Goal: Task Accomplishment & Management: Manage account settings

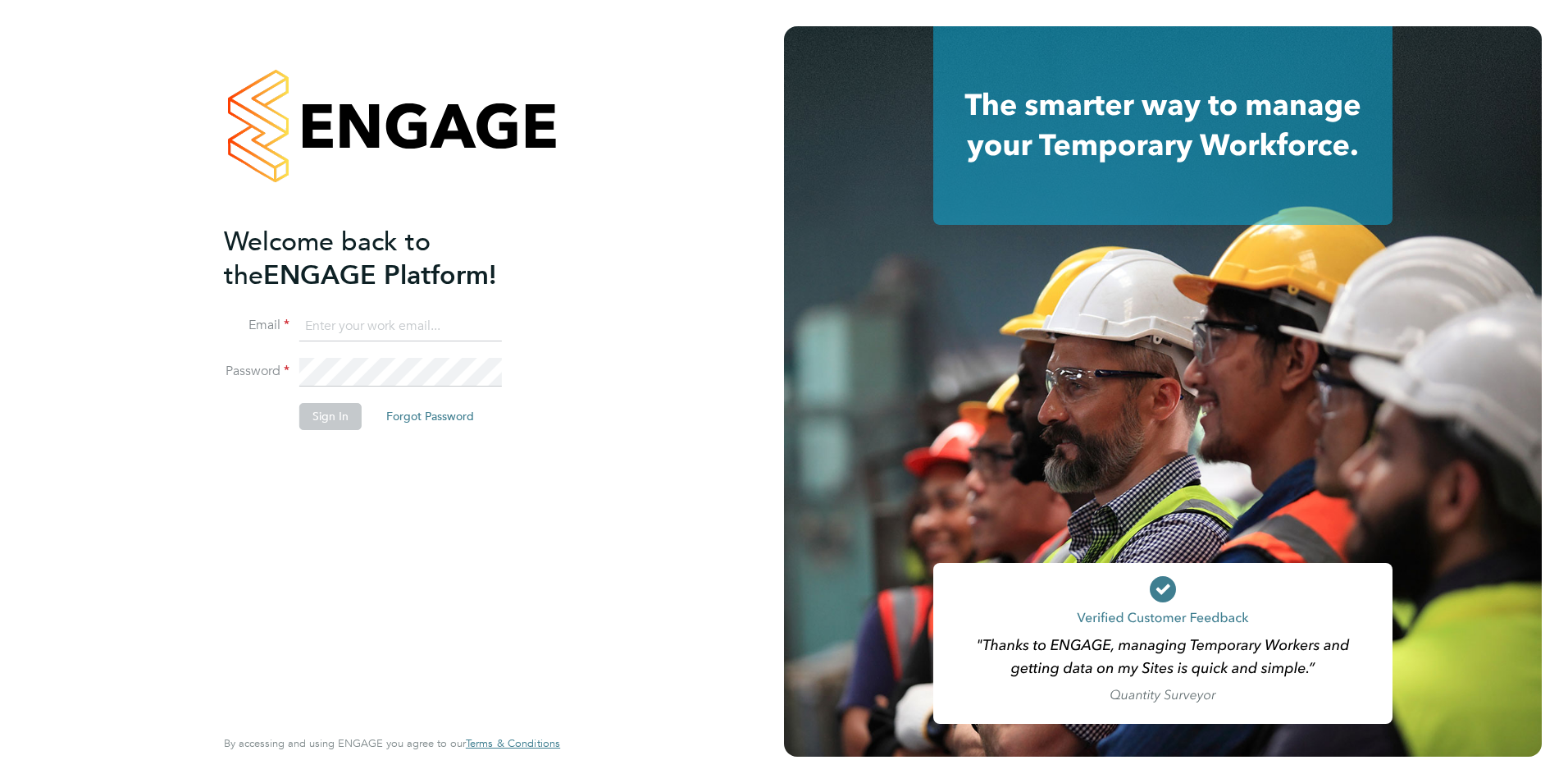
type input "[EMAIL_ADDRESS][PERSON_NAME][DOMAIN_NAME]"
click at [682, 166] on div "Welcome back to the ENGAGE Platform! Email [EMAIL_ADDRESS][PERSON_NAME][DOMAIN_…" at bounding box center [391, 392] width 784 height 783
click at [321, 410] on button "Sign In" at bounding box center [330, 416] width 62 height 26
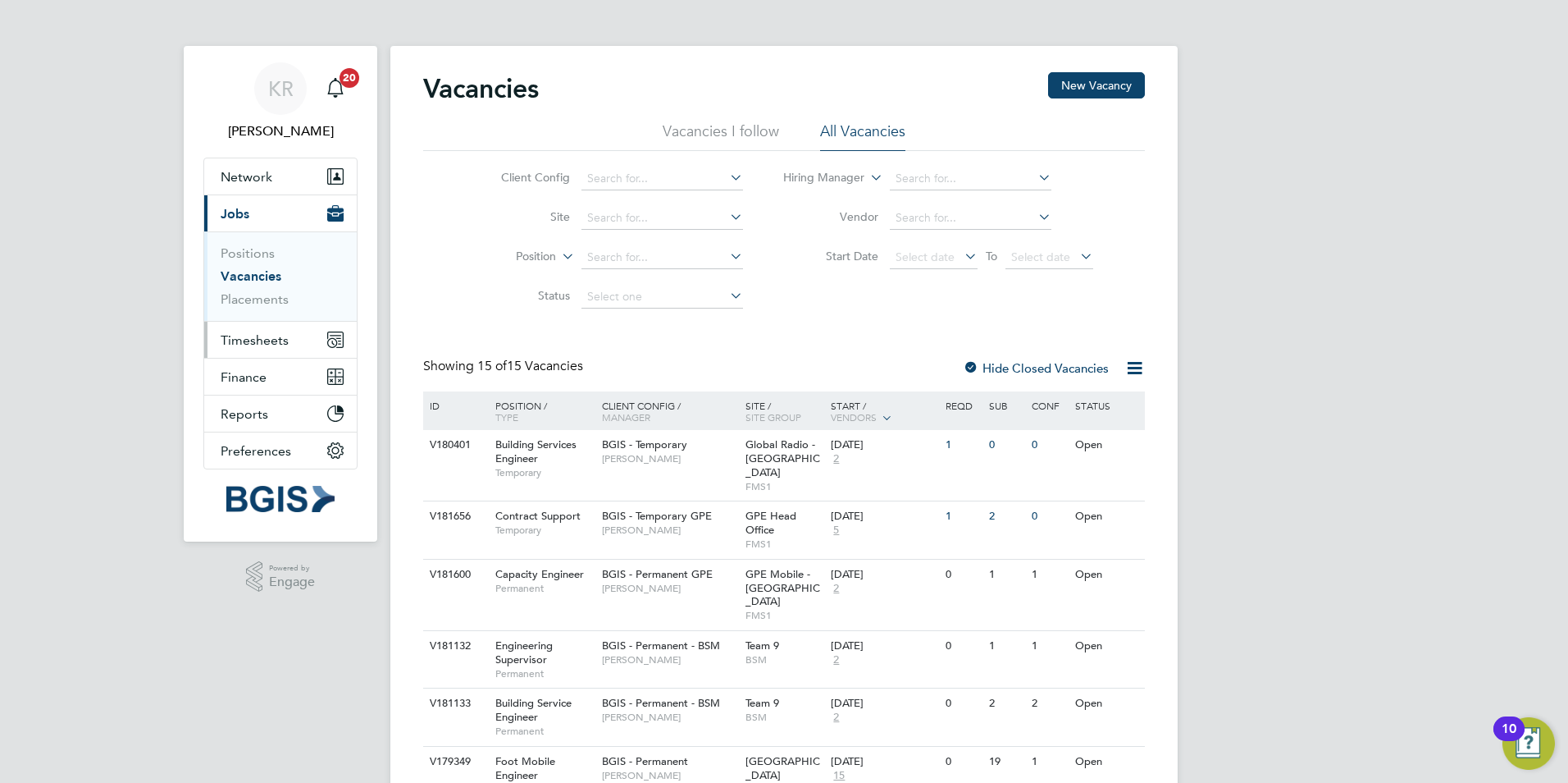
click at [253, 351] on button "Timesheets" at bounding box center [280, 340] width 153 height 36
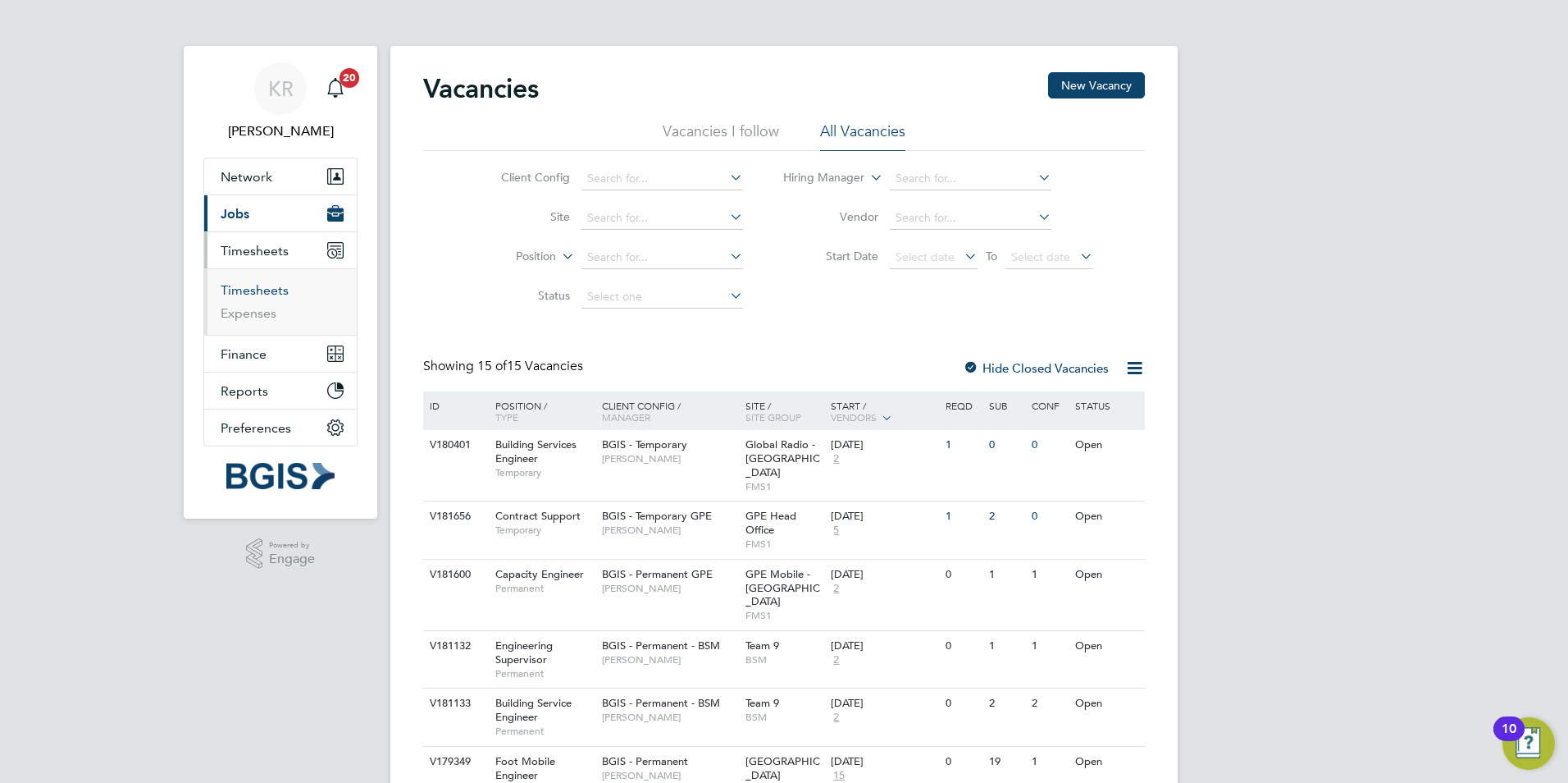
click at [263, 290] on link "Timesheets" at bounding box center [254, 290] width 68 height 16
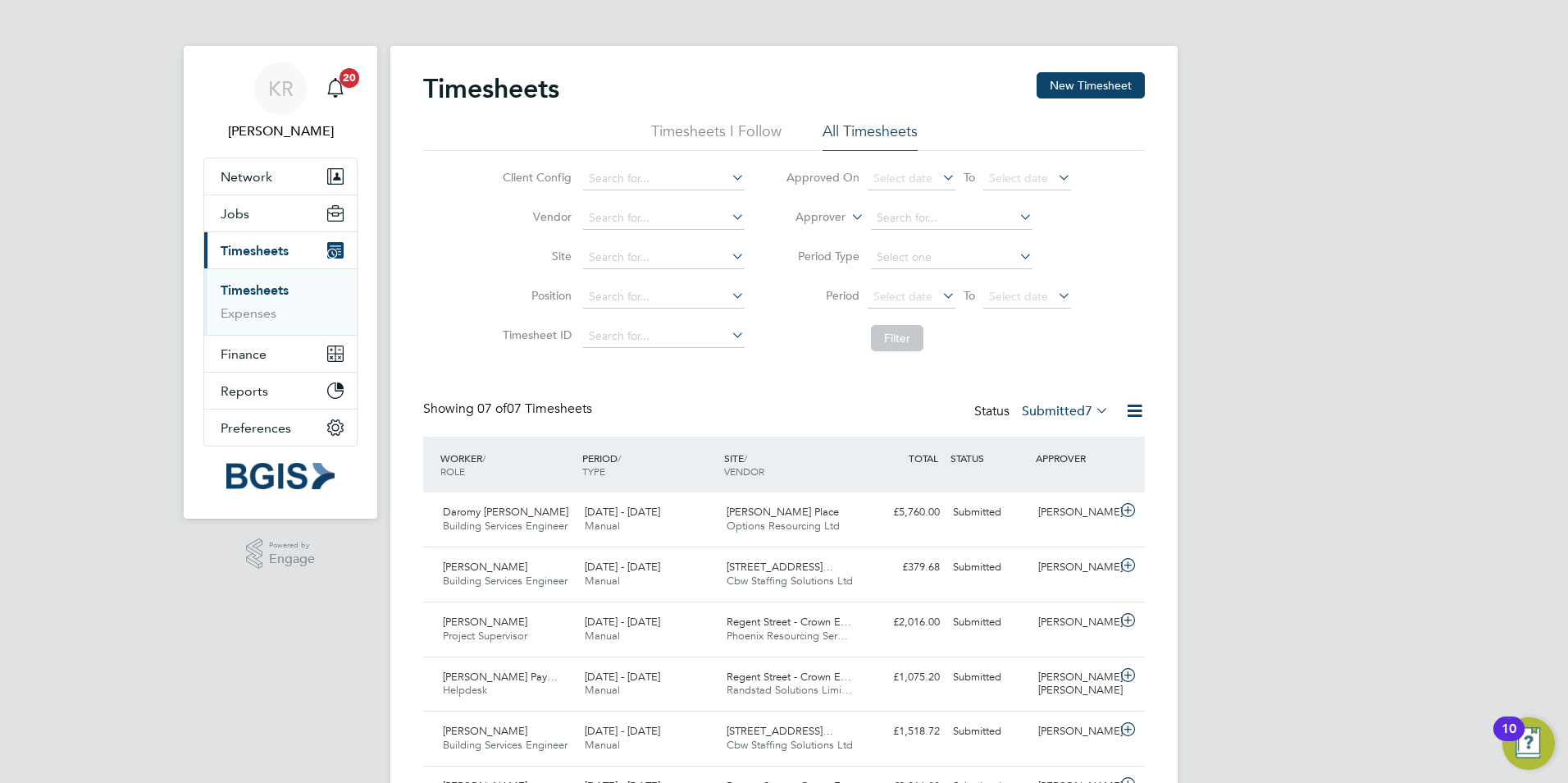
click at [1254, 401] on div "KR Kirsty Roberts Notifications 20 Applications: Network Sites Workers Jobs Pos…" at bounding box center [784, 468] width 1568 height 935
click at [1320, 509] on div "KR Kirsty Roberts Notifications 20 Applications: Network Sites Workers Jobs Pos…" at bounding box center [784, 468] width 1568 height 935
click at [1125, 731] on icon at bounding box center [1128, 729] width 21 height 13
click at [1363, 449] on div "KR Kirsty Roberts Notifications 20 Applications: Network Sites Workers Jobs Pos…" at bounding box center [784, 543] width 1568 height 1086
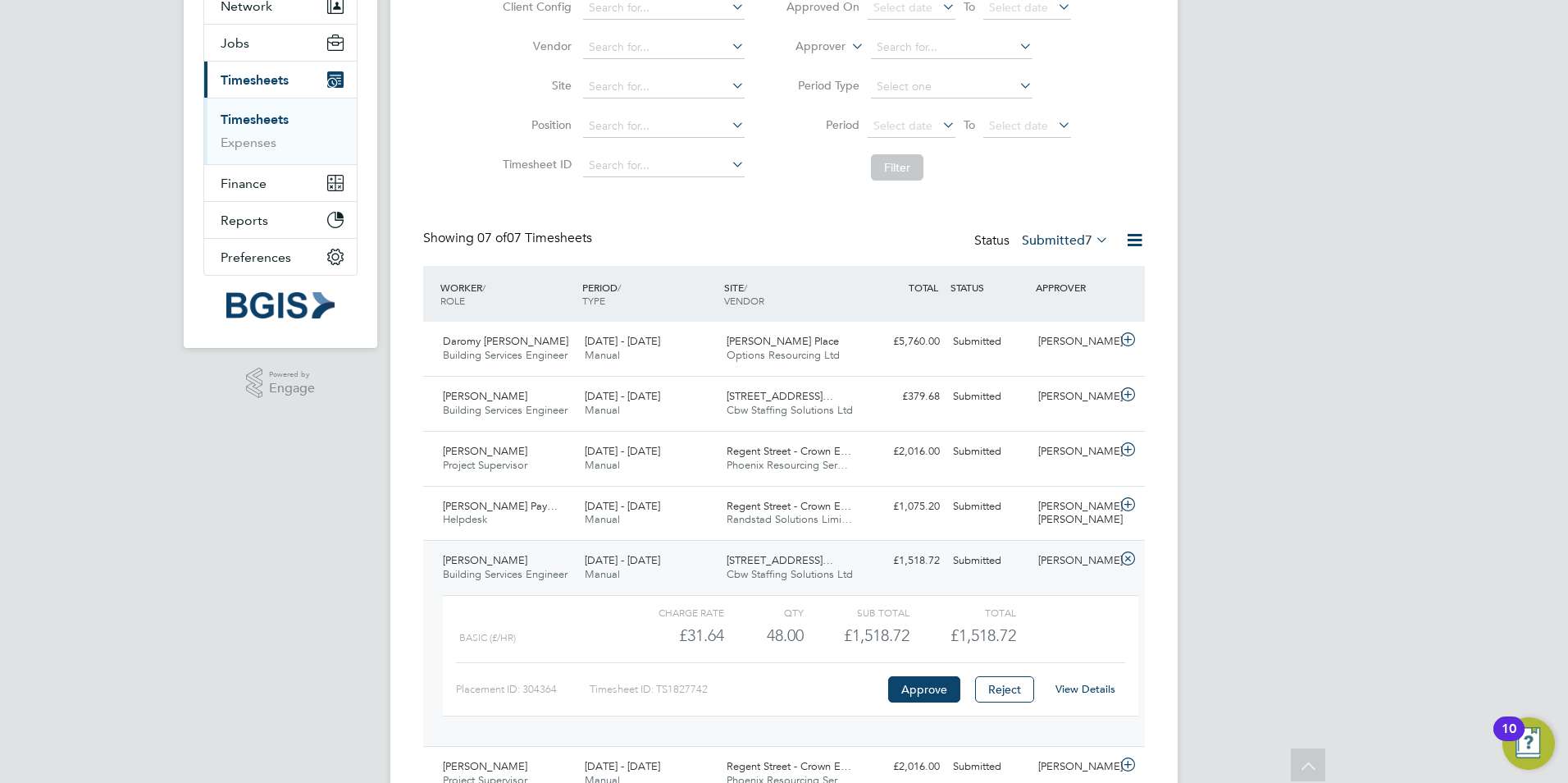
scroll to position [197, 0]
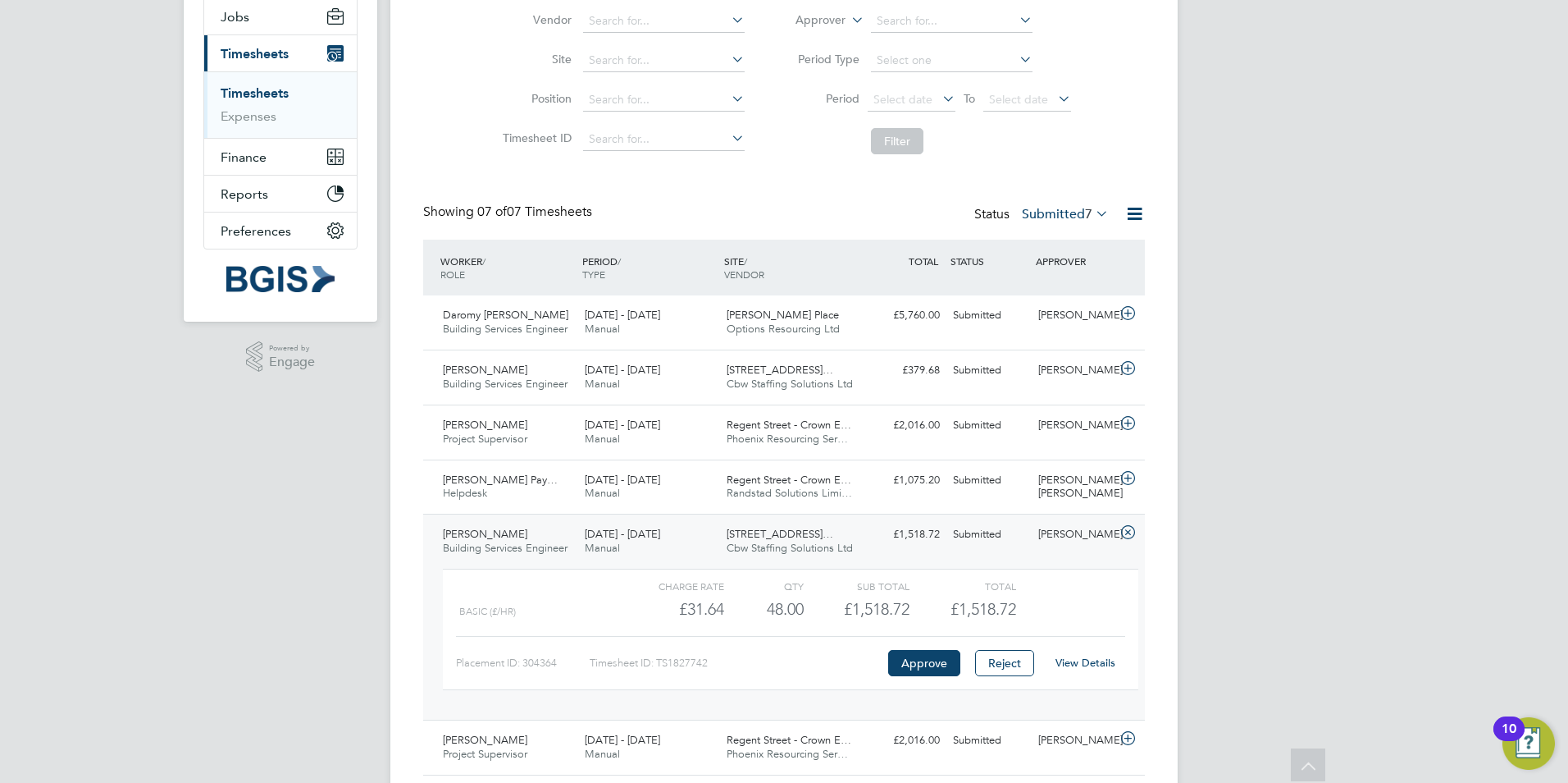
click at [1075, 657] on link "View Details" at bounding box center [1085, 662] width 60 height 14
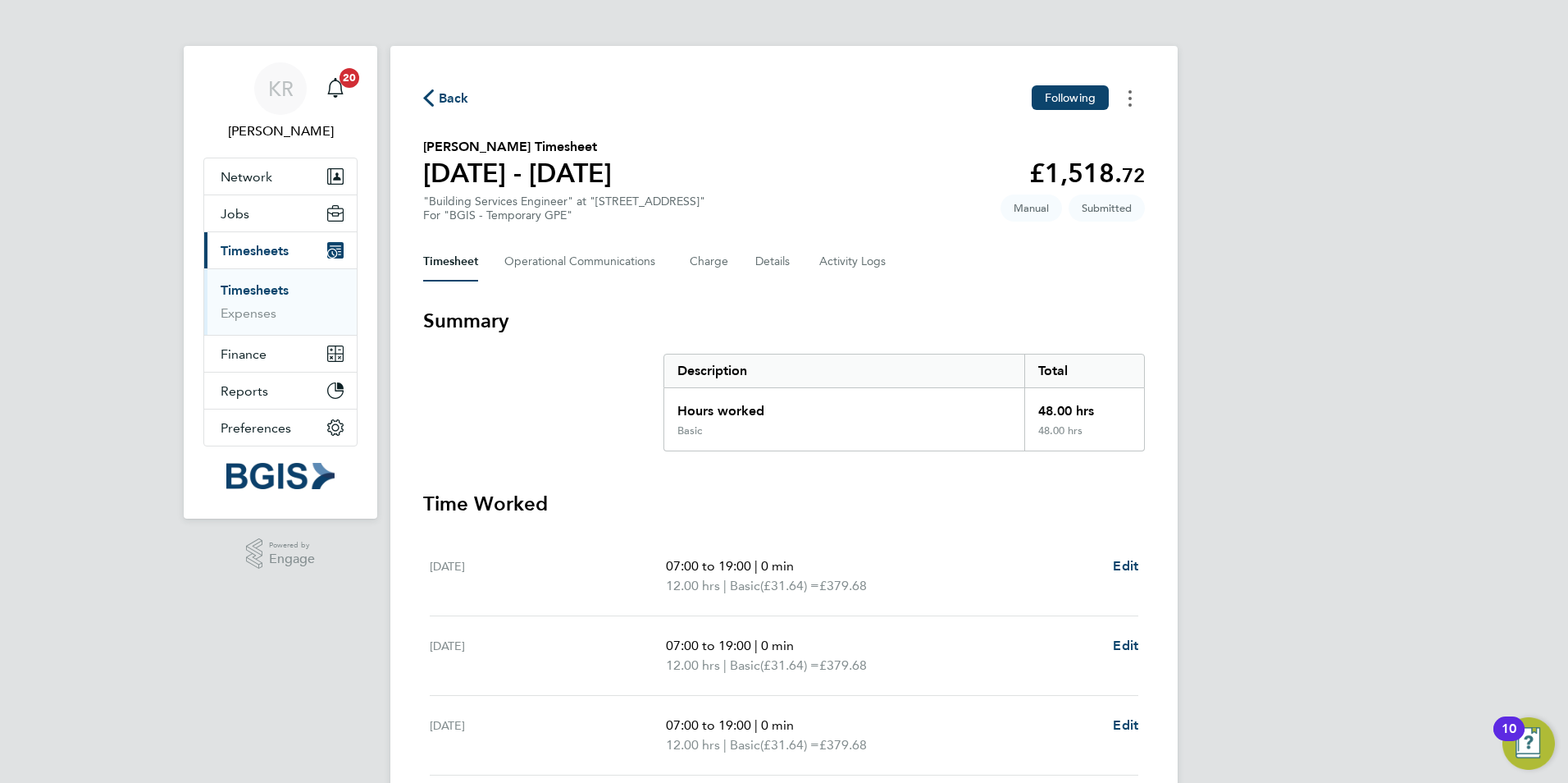
click at [1124, 99] on button "Timesheets Menu" at bounding box center [1130, 98] width 29 height 25
click at [1285, 244] on div "KR [PERSON_NAME] Notifications 20 Applications: Network Sites Workers Jobs Posi…" at bounding box center [784, 589] width 1568 height 1179
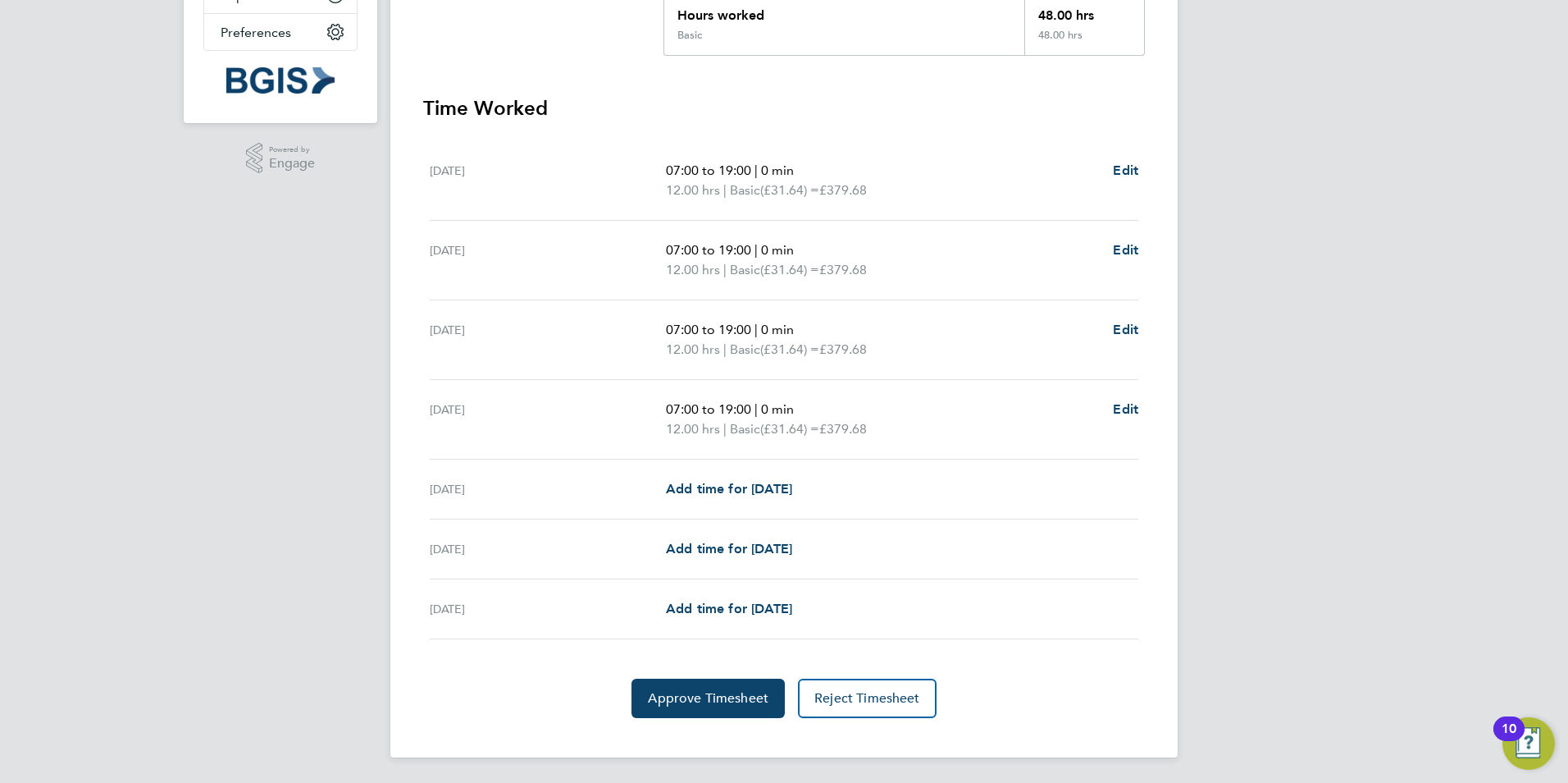
scroll to position [396, 0]
click at [715, 692] on span "Approve Timesheet" at bounding box center [708, 697] width 121 height 16
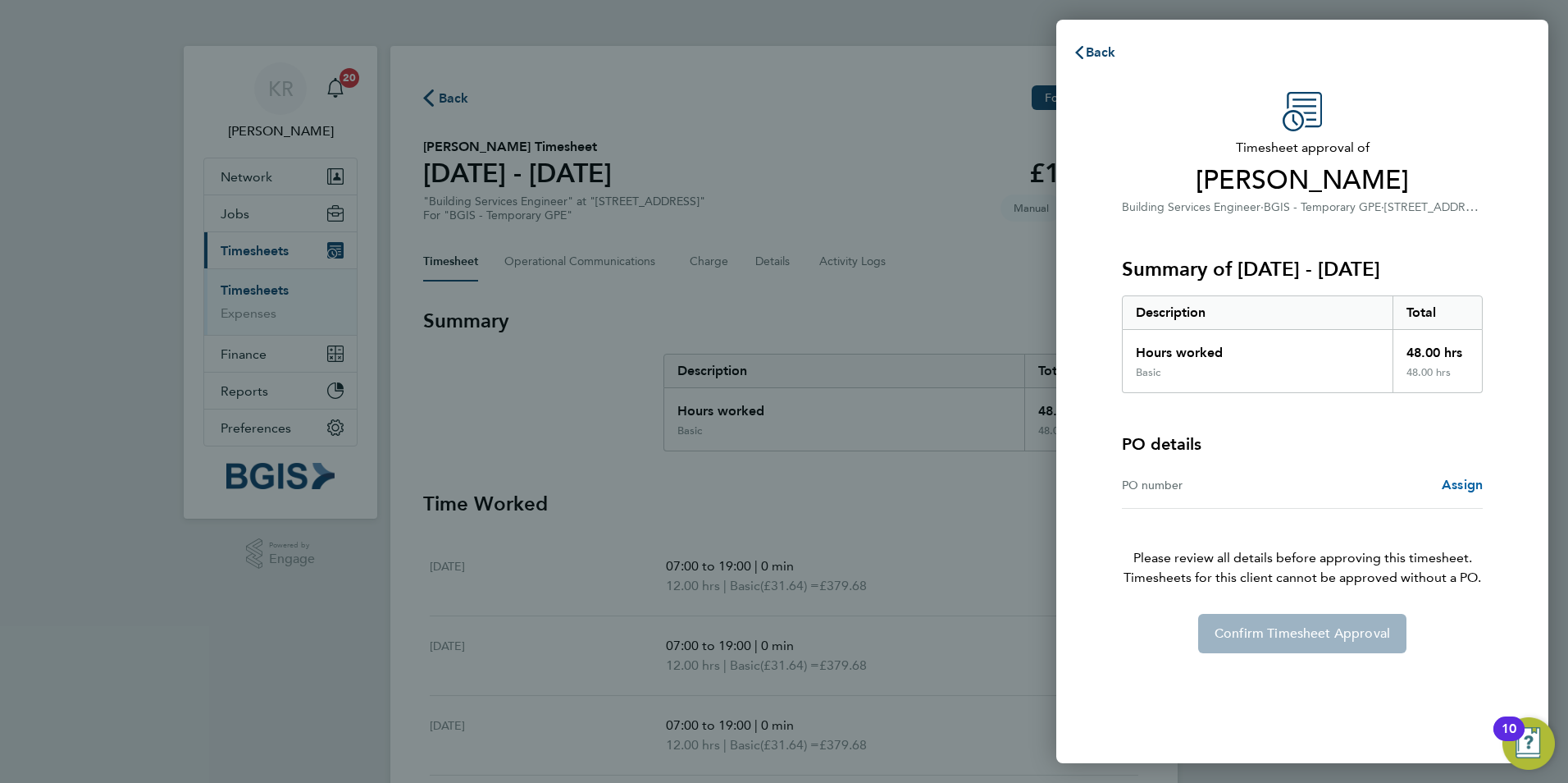
click at [1448, 485] on span "Assign" at bounding box center [1462, 484] width 41 height 16
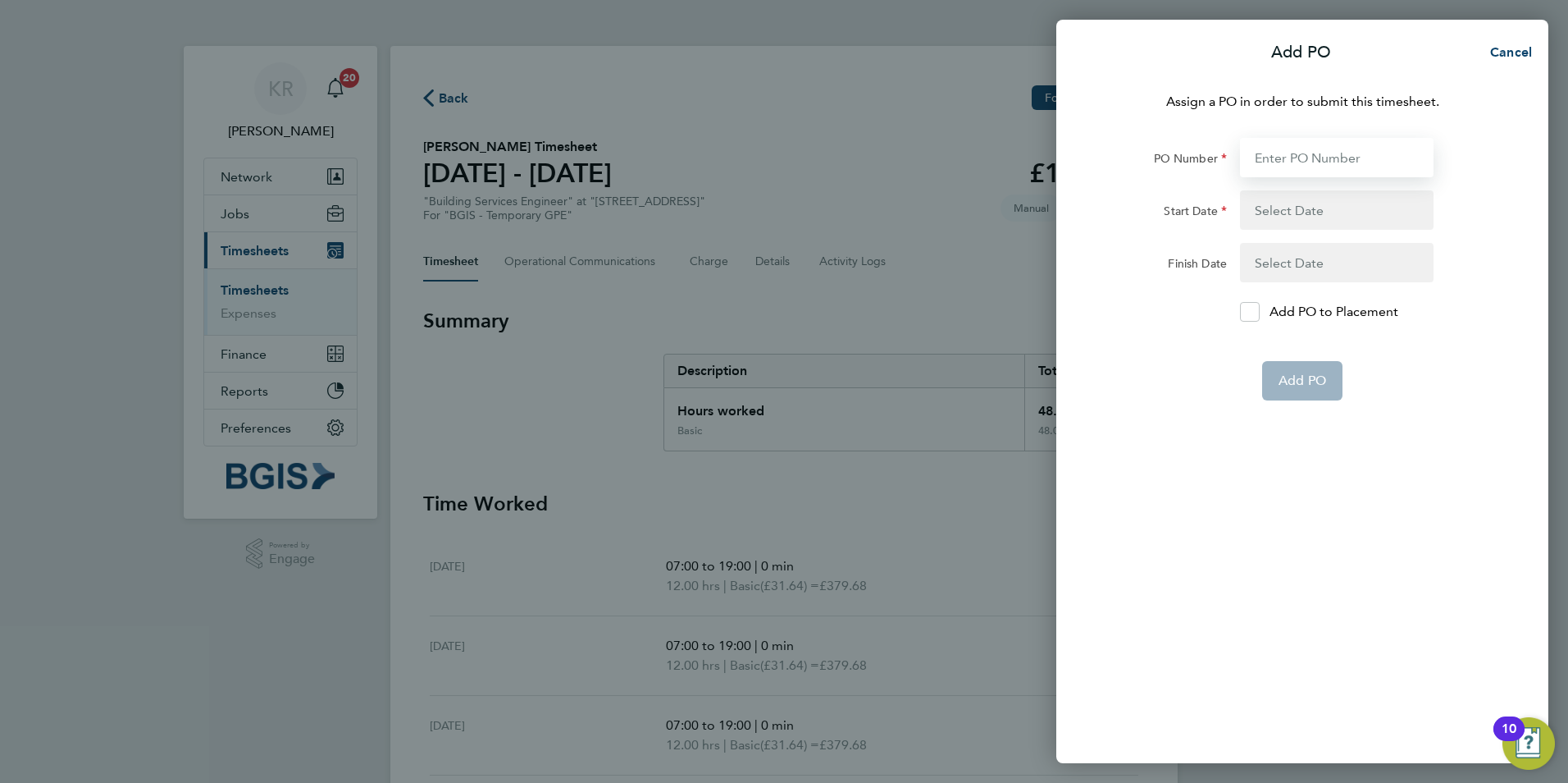
click at [1286, 162] on input "PO Number" at bounding box center [1336, 157] width 194 height 40
paste input "PO#25001264"
type input "PO#25001264"
click at [1317, 215] on button "button" at bounding box center [1336, 210] width 194 height 40
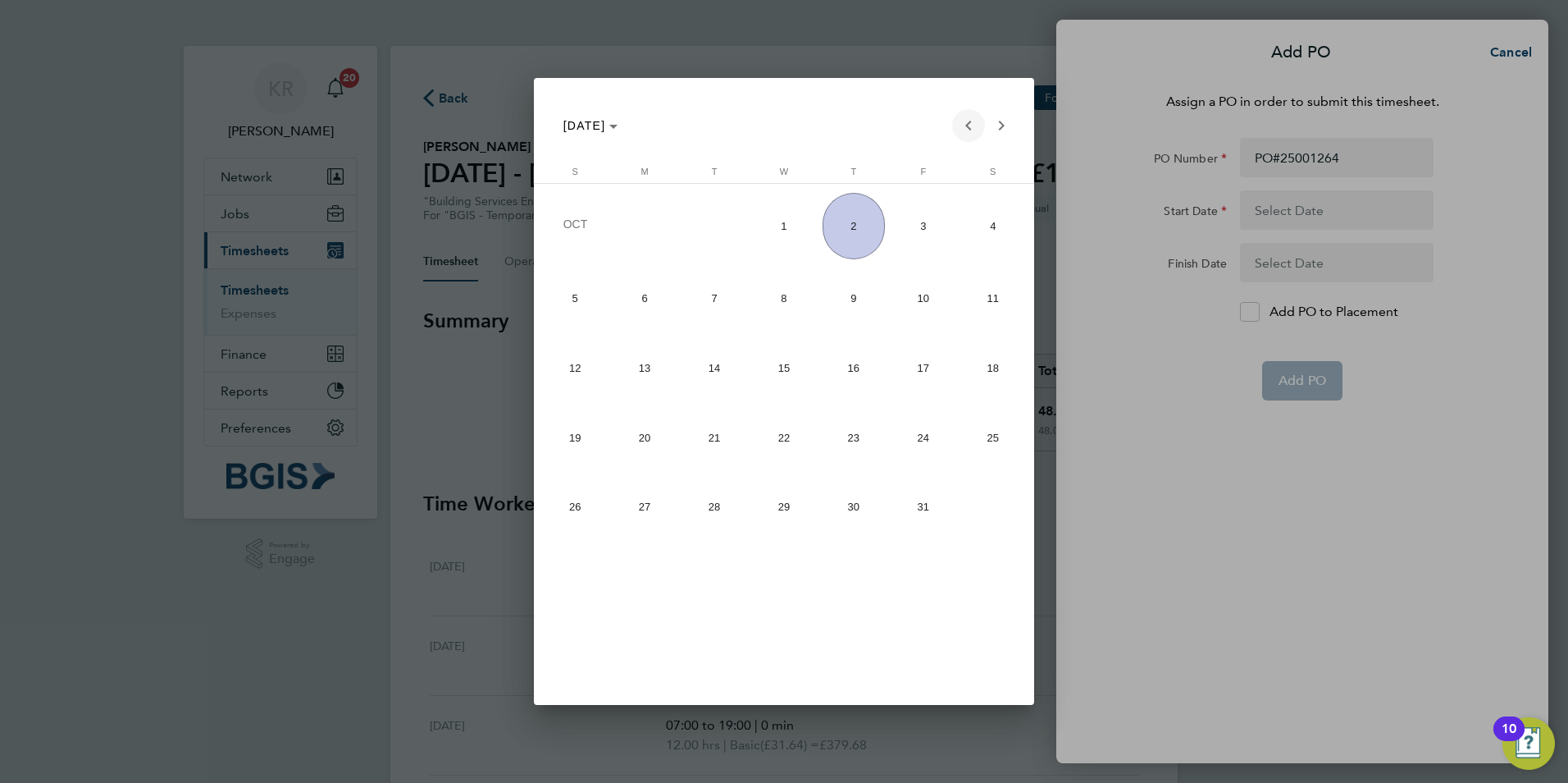
click at [961, 131] on span "Previous month" at bounding box center [968, 125] width 33 height 33
click at [967, 376] on span "13" at bounding box center [993, 363] width 63 height 62
type input "[DATE]"
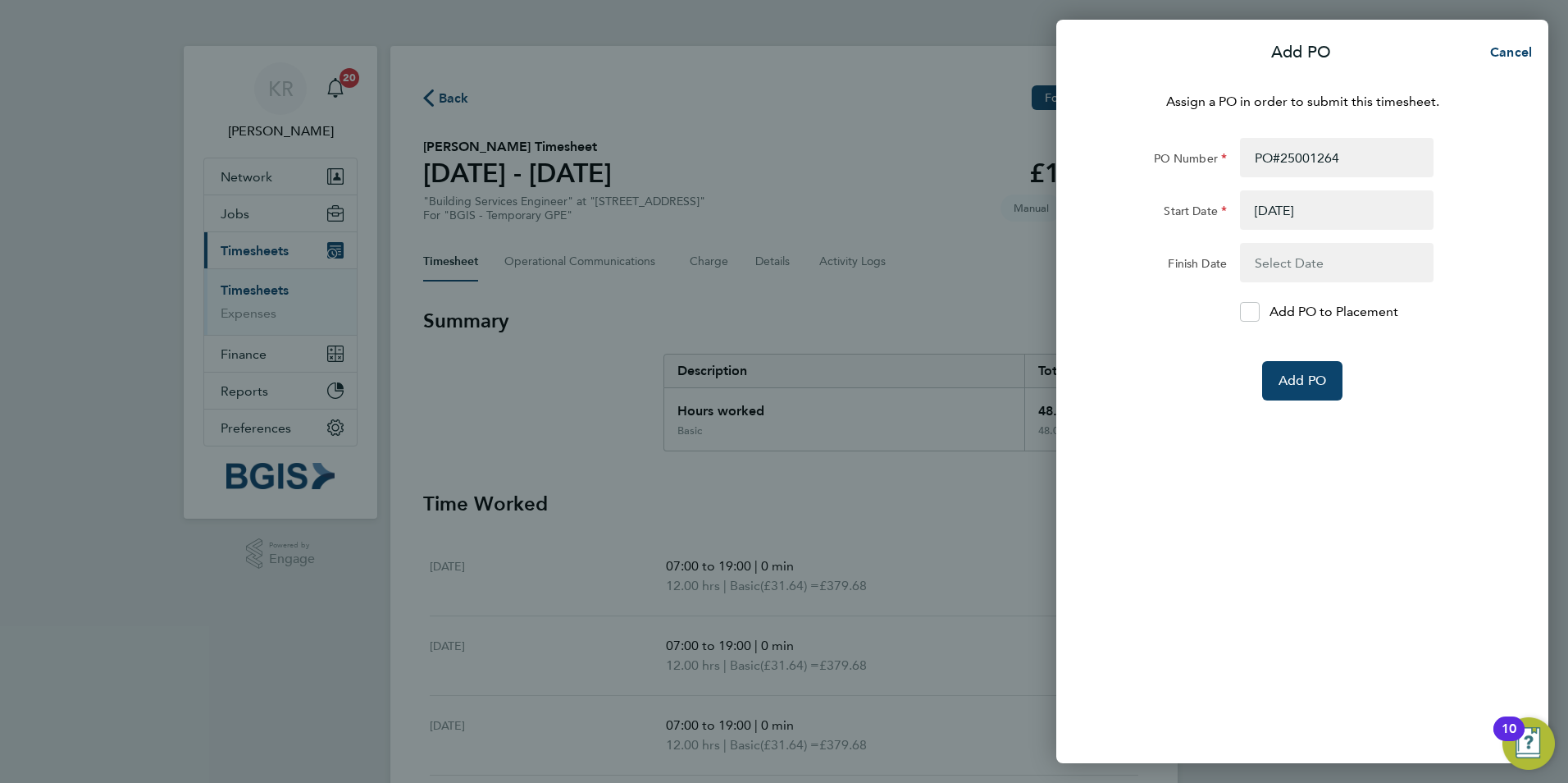
click at [1258, 265] on button "button" at bounding box center [1336, 263] width 194 height 40
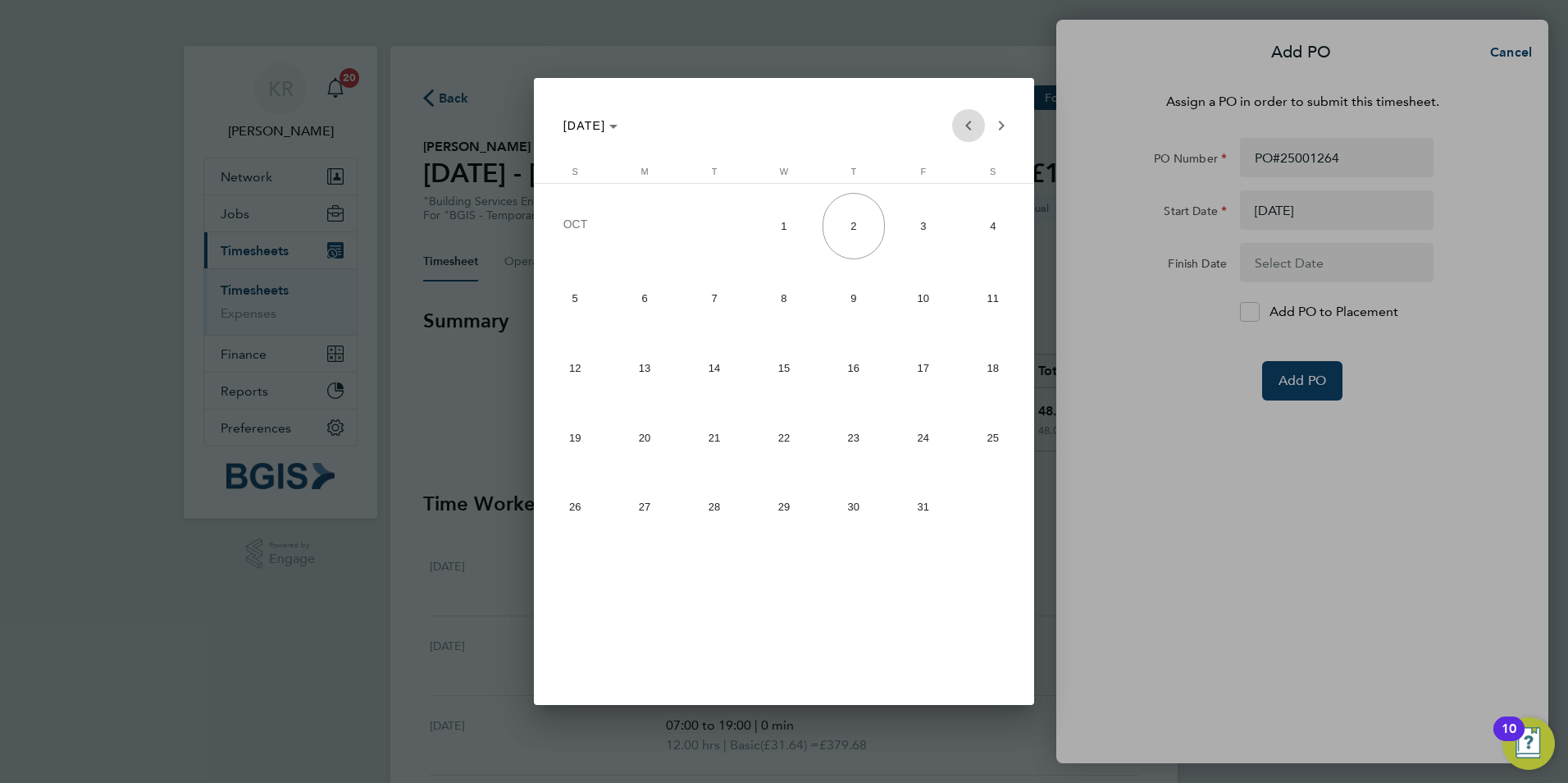
click at [967, 129] on span "Previous month" at bounding box center [968, 125] width 33 height 33
click at [940, 423] on span "19" at bounding box center [924, 433] width 62 height 62
type input "[DATE]"
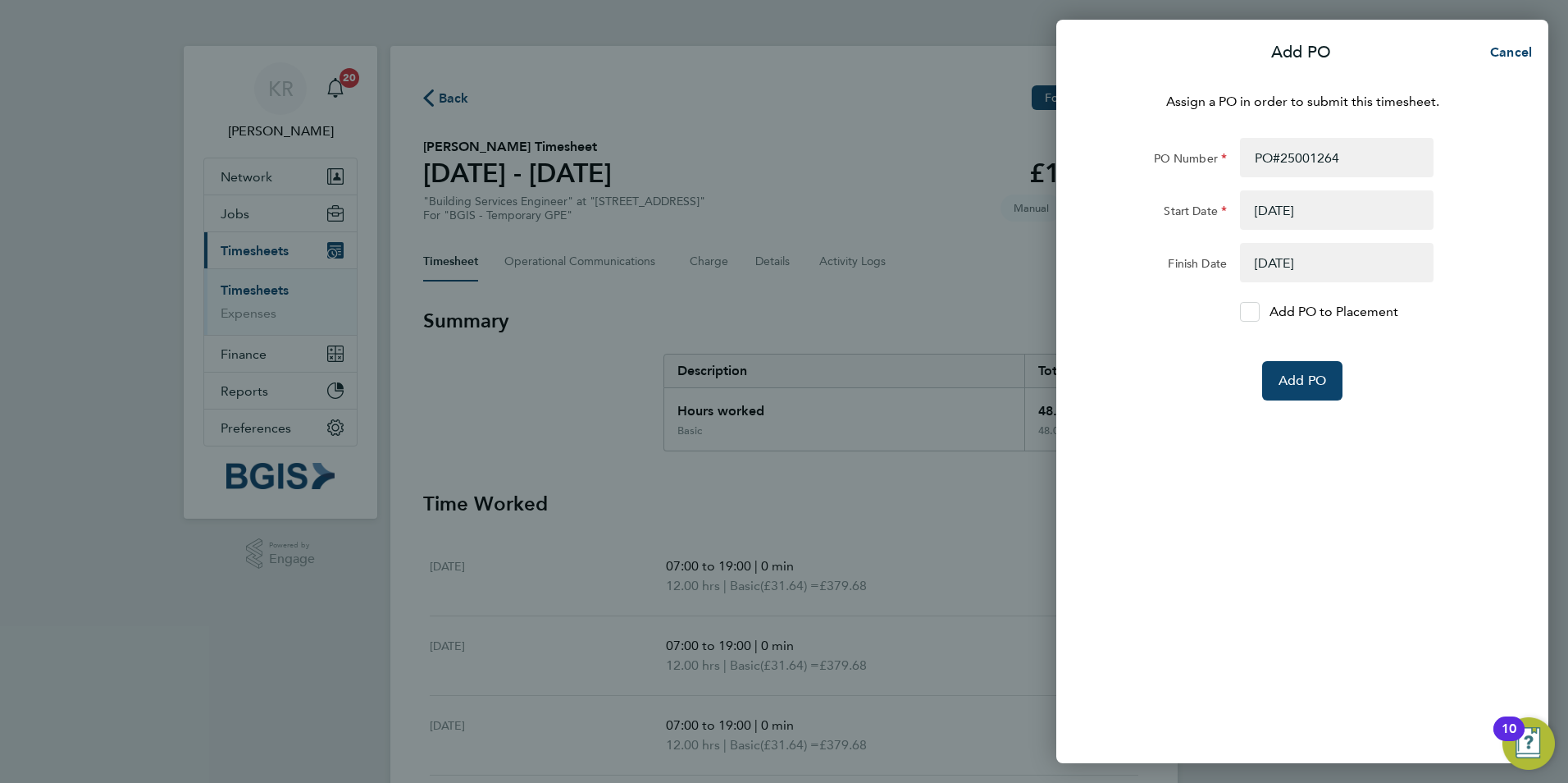
click at [1247, 314] on icon at bounding box center [1250, 312] width 12 height 10
click at [1255, 312] on input "Add PO to Placement" at bounding box center [1255, 312] width 0 height 0
click at [1307, 367] on button "Add PO" at bounding box center [1302, 381] width 80 height 40
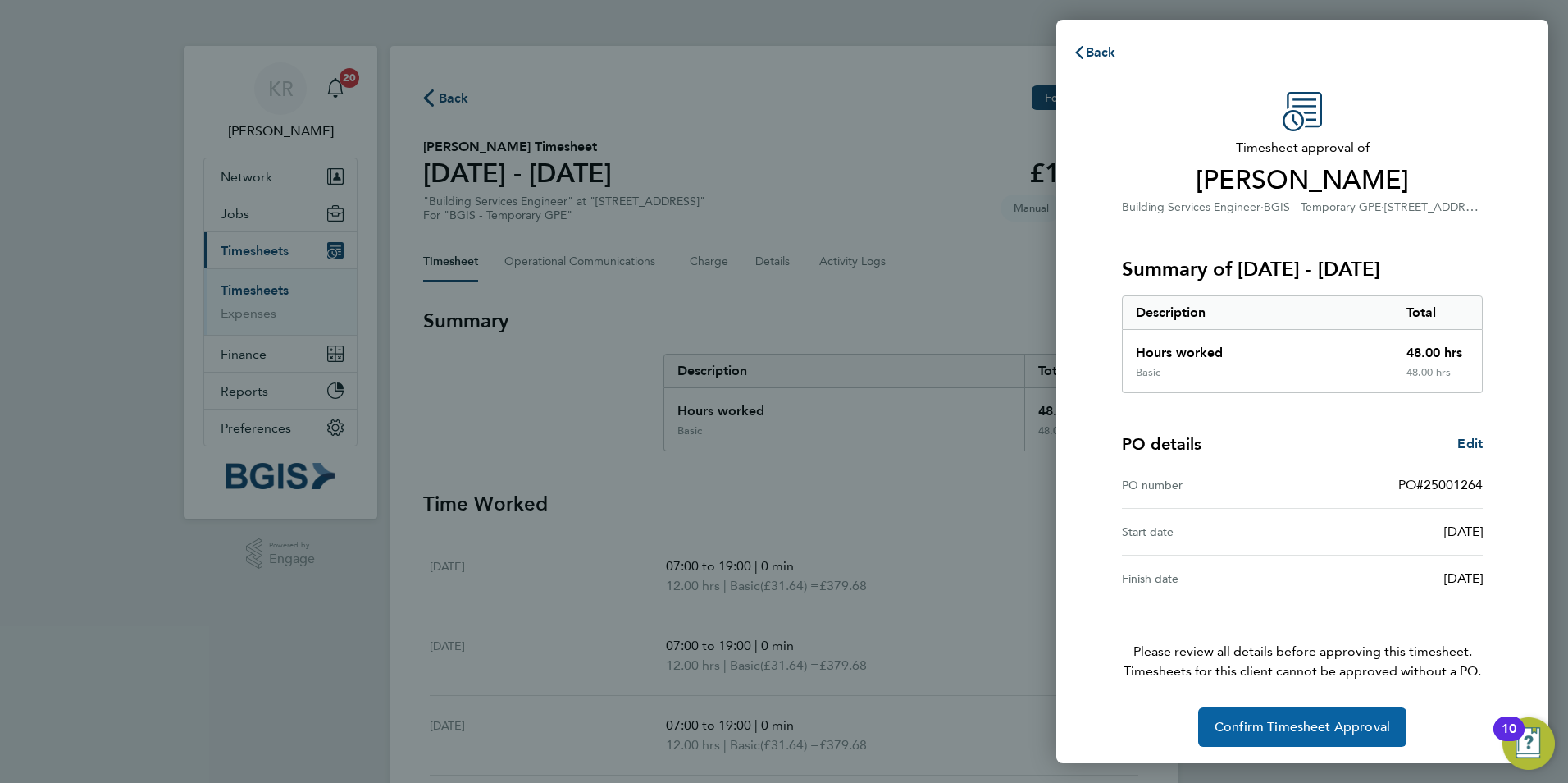
click at [1317, 723] on span "Confirm Timesheet Approval" at bounding box center [1302, 726] width 175 height 16
